Goal: Transaction & Acquisition: Book appointment/travel/reservation

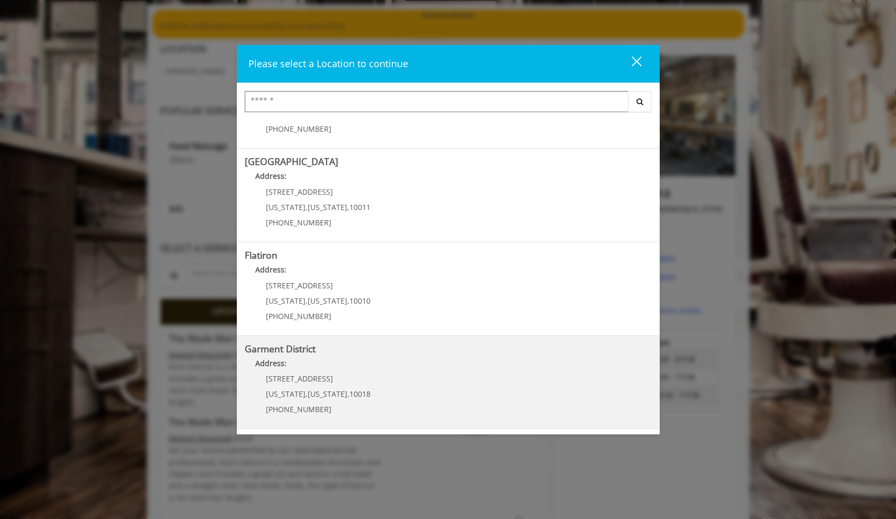
scroll to position [99, 0]
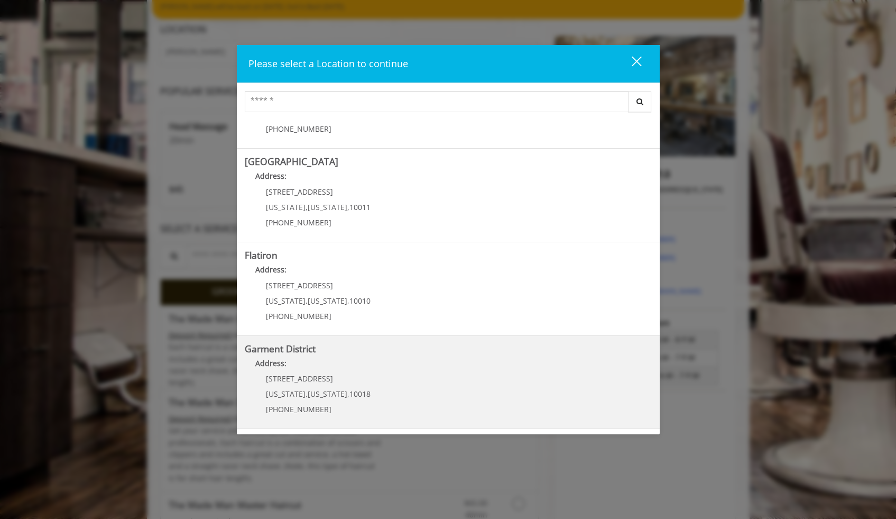
click at [347, 380] on p "[STREET_ADDRESS]" at bounding box center [318, 378] width 105 height 8
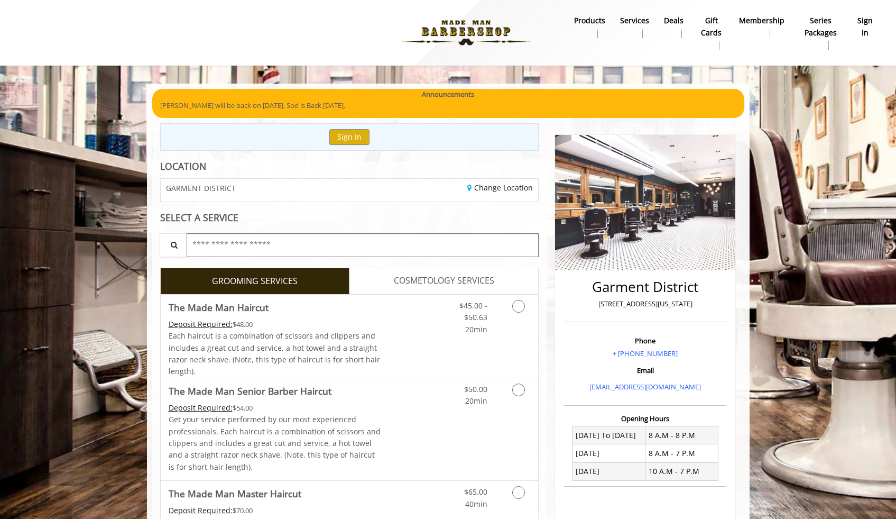
click at [239, 244] on input "text" at bounding box center [363, 245] width 353 height 24
click at [516, 311] on icon "Grooming services" at bounding box center [518, 306] width 13 height 13
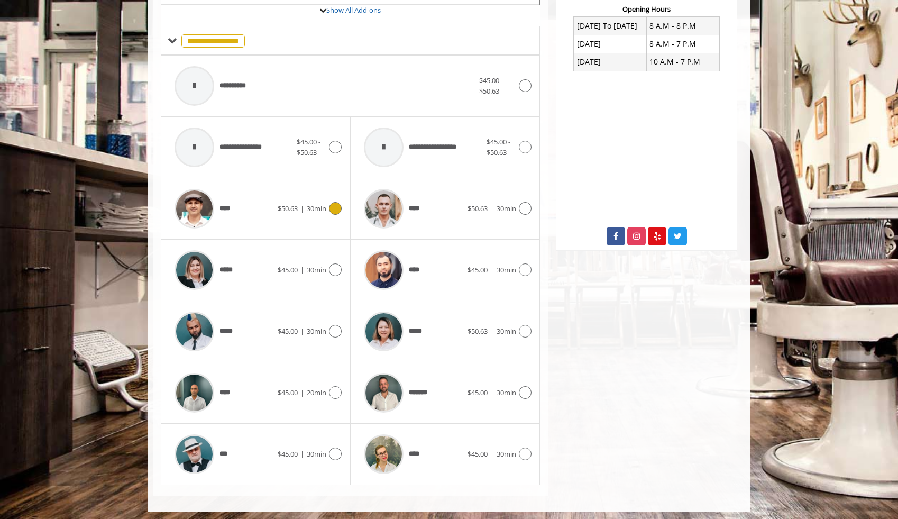
scroll to position [412, 0]
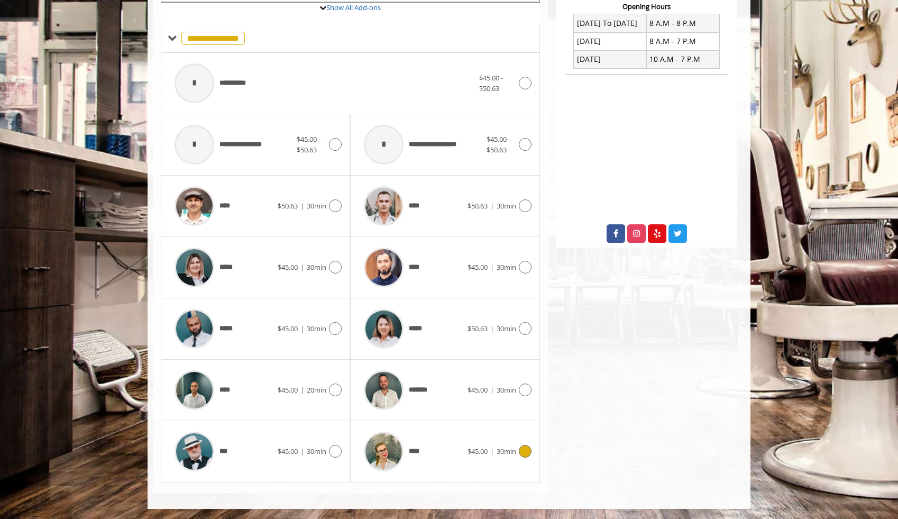
click at [391, 455] on img at bounding box center [384, 451] width 40 height 40
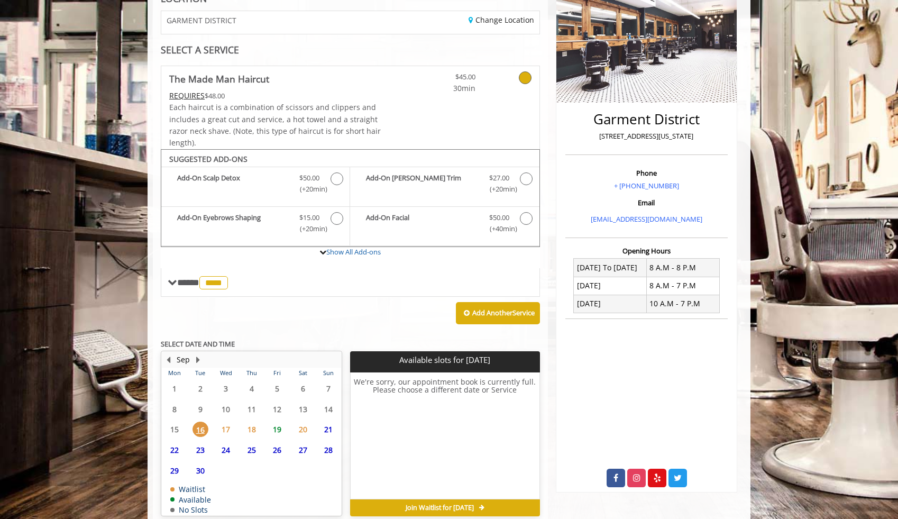
scroll to position [217, 0]
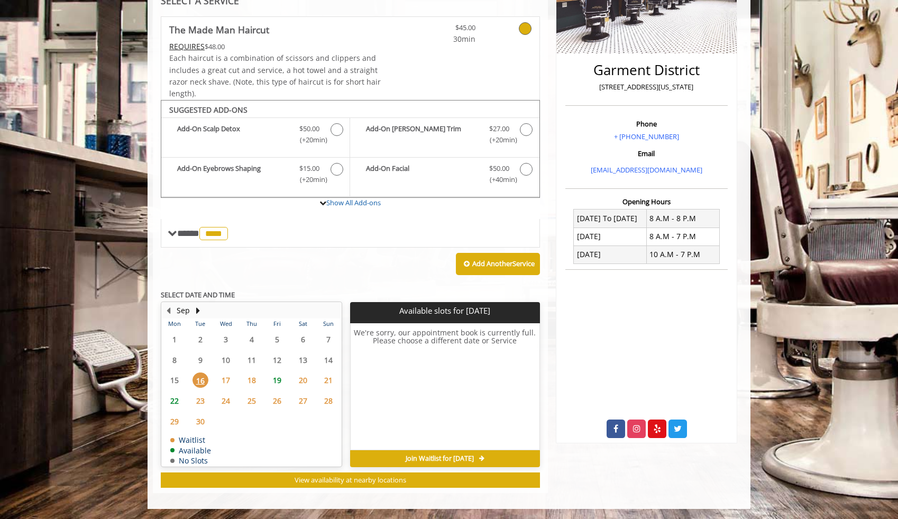
click at [226, 383] on span "17" at bounding box center [226, 379] width 16 height 15
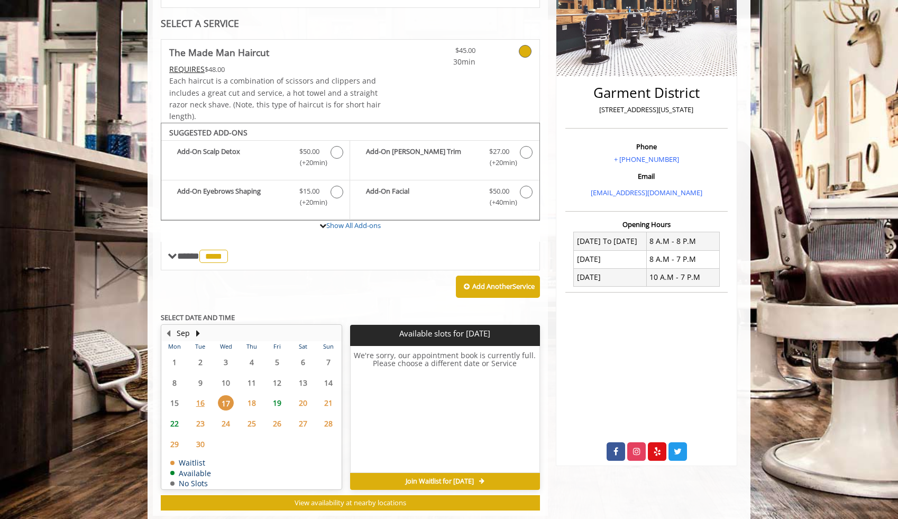
scroll to position [0, 0]
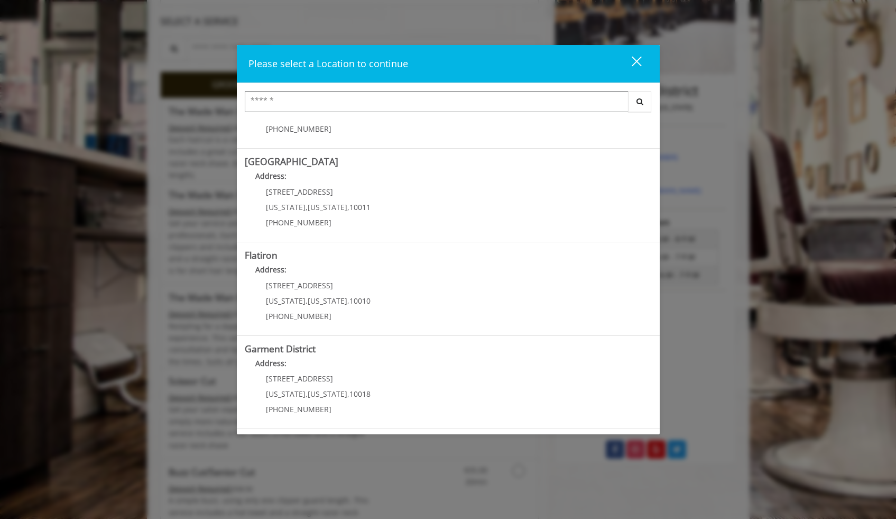
scroll to position [198, 0]
click at [631, 66] on div "close" at bounding box center [630, 64] width 21 height 16
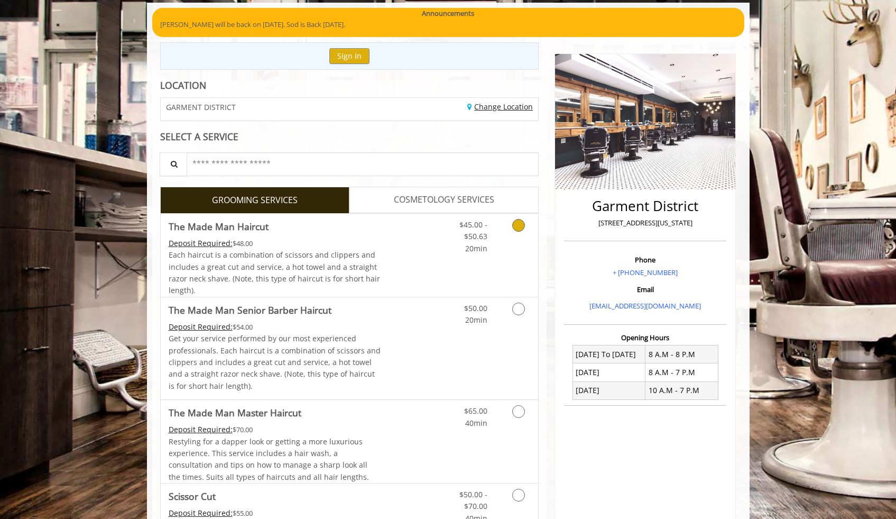
scroll to position [0, 0]
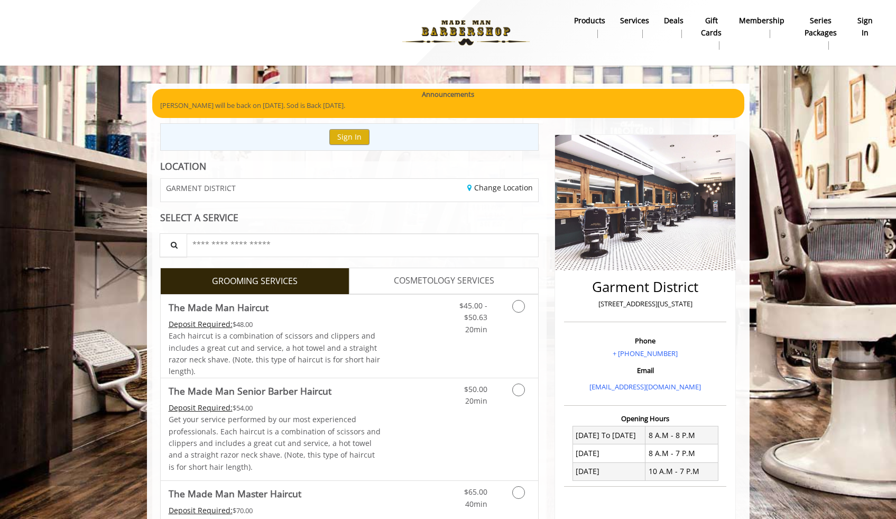
click at [442, 26] on img at bounding box center [465, 33] width 145 height 58
